Goal: Check status: Check status

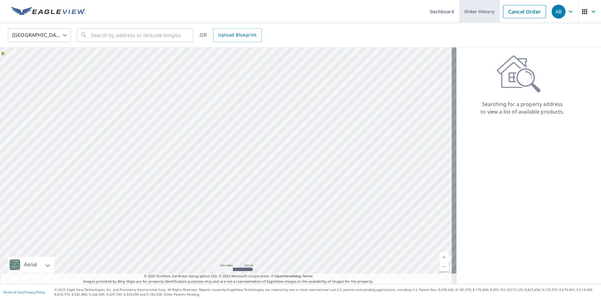
click at [469, 17] on link "Order History" at bounding box center [480, 11] width 41 height 23
